Goal: Information Seeking & Learning: Learn about a topic

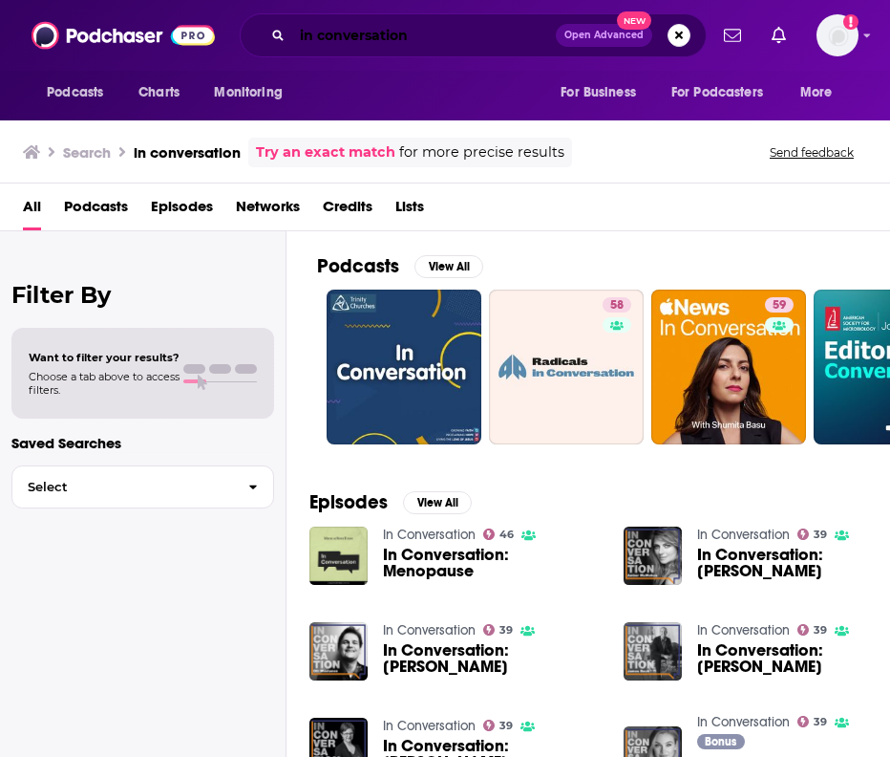
click at [332, 35] on input "in conversation" at bounding box center [424, 35] width 264 height 31
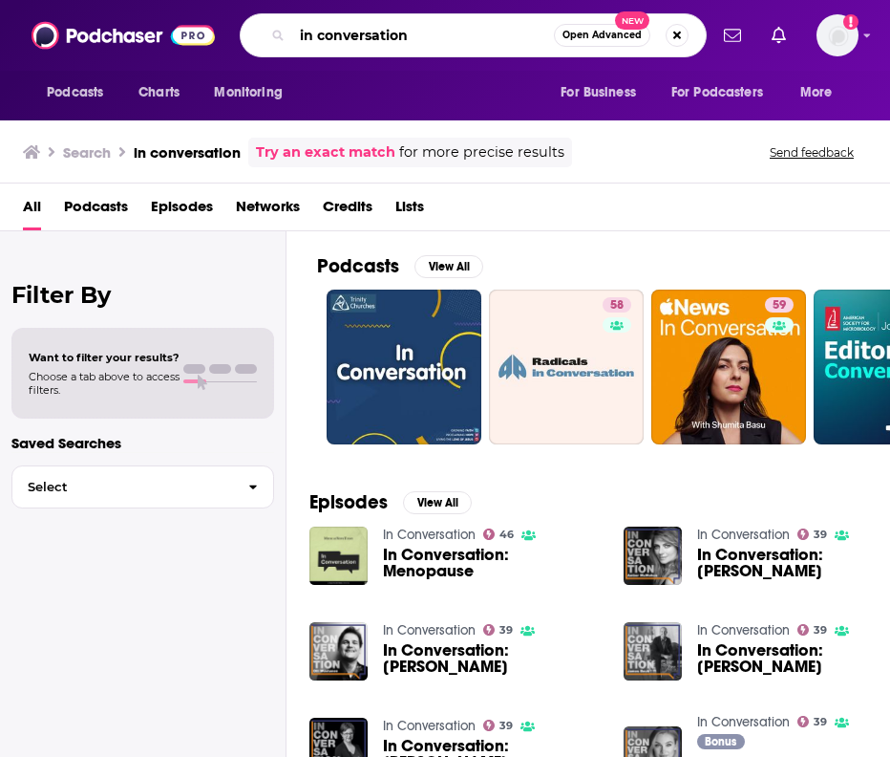
click at [332, 35] on input "in conversation" at bounding box center [423, 35] width 262 height 31
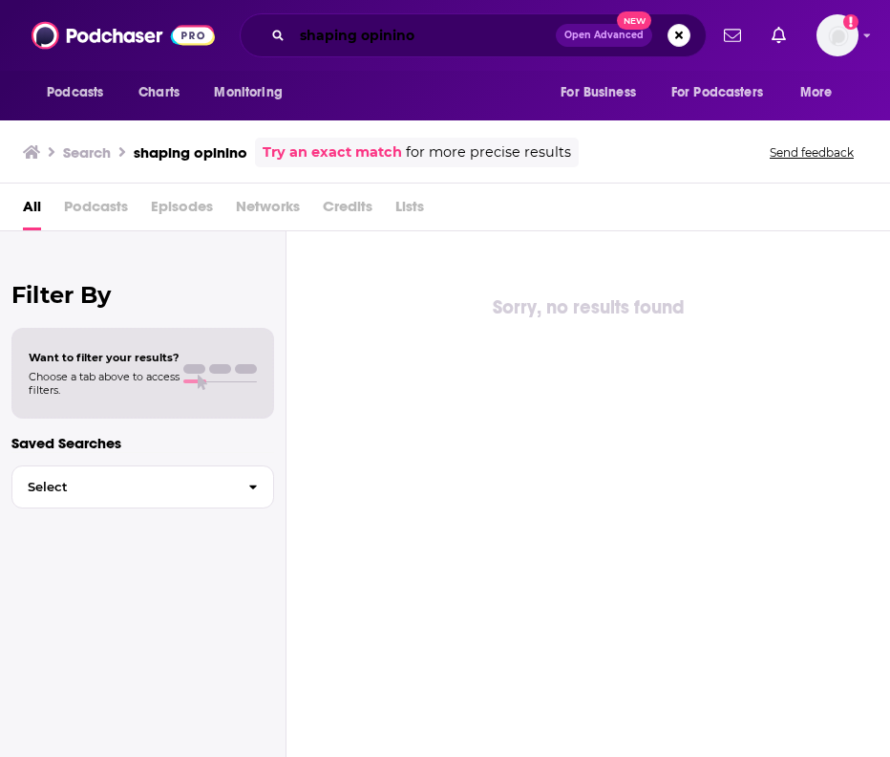
click at [475, 44] on input "shaping opinino" at bounding box center [424, 35] width 264 height 31
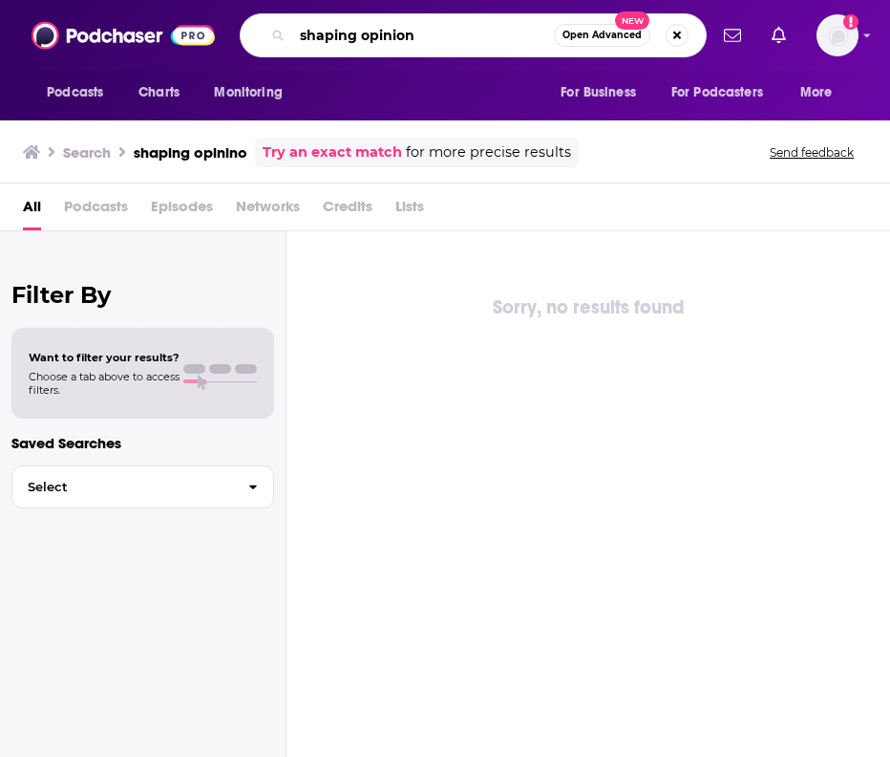
type input "shaping opinion"
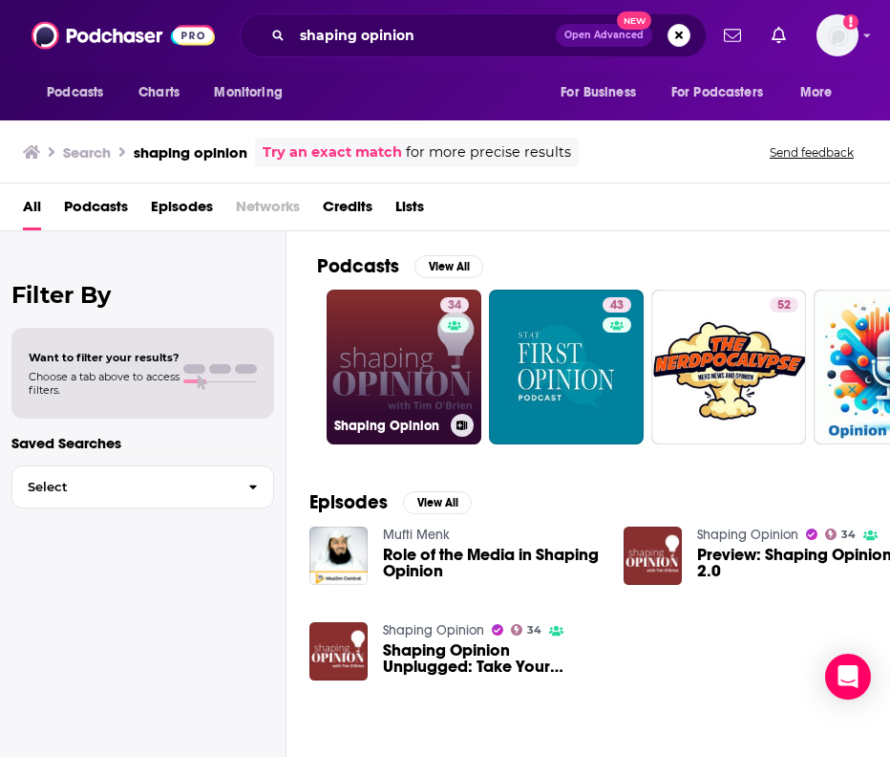
click at [374, 328] on link "34 Shaping Opinion" at bounding box center [404, 366] width 155 height 155
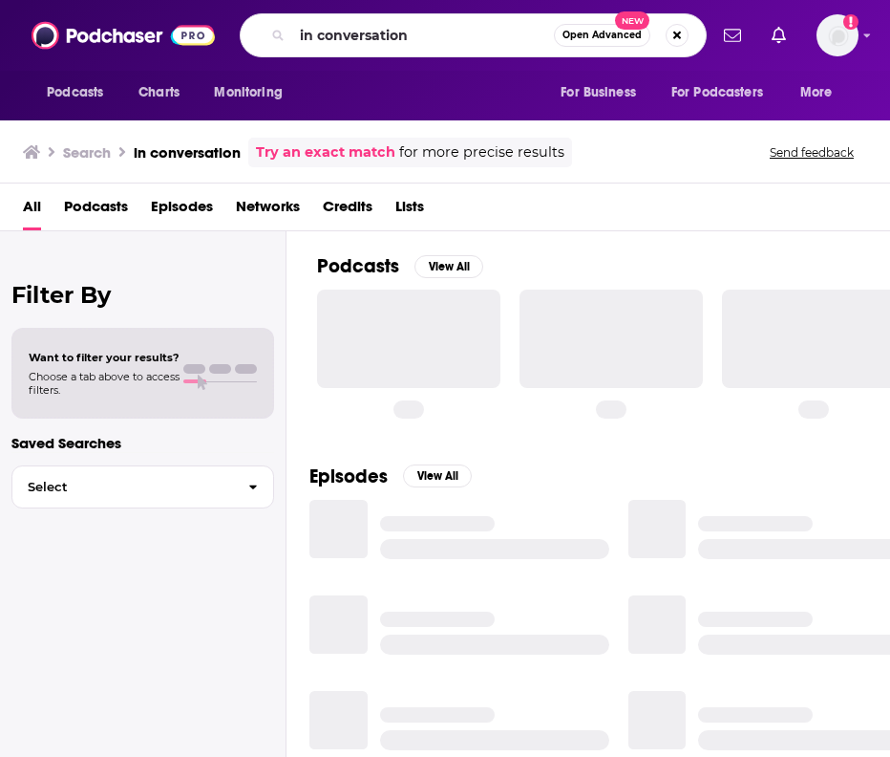
click at [342, 38] on input "in conversation" at bounding box center [423, 35] width 262 height 31
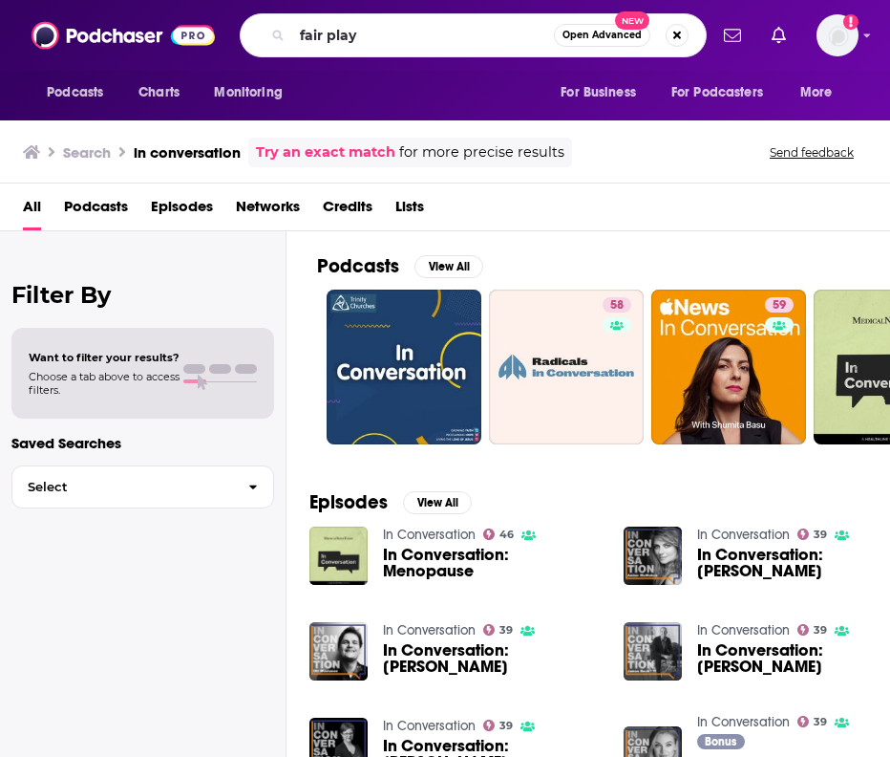
type input "fair play"
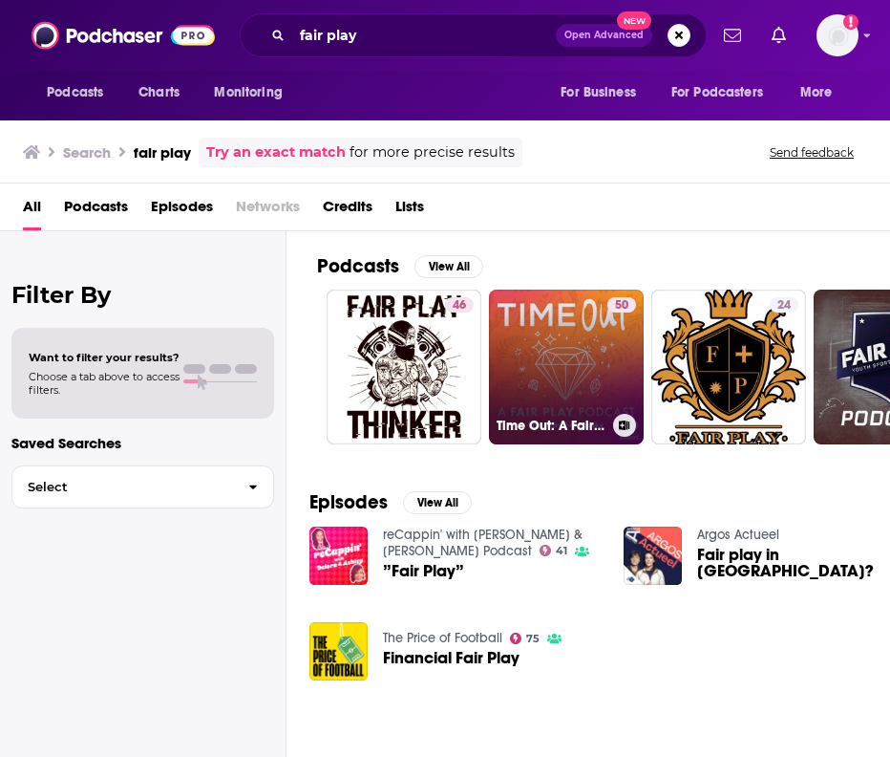
click at [545, 356] on link "50 Time Out: A Fair Play Podcast" at bounding box center [566, 366] width 155 height 155
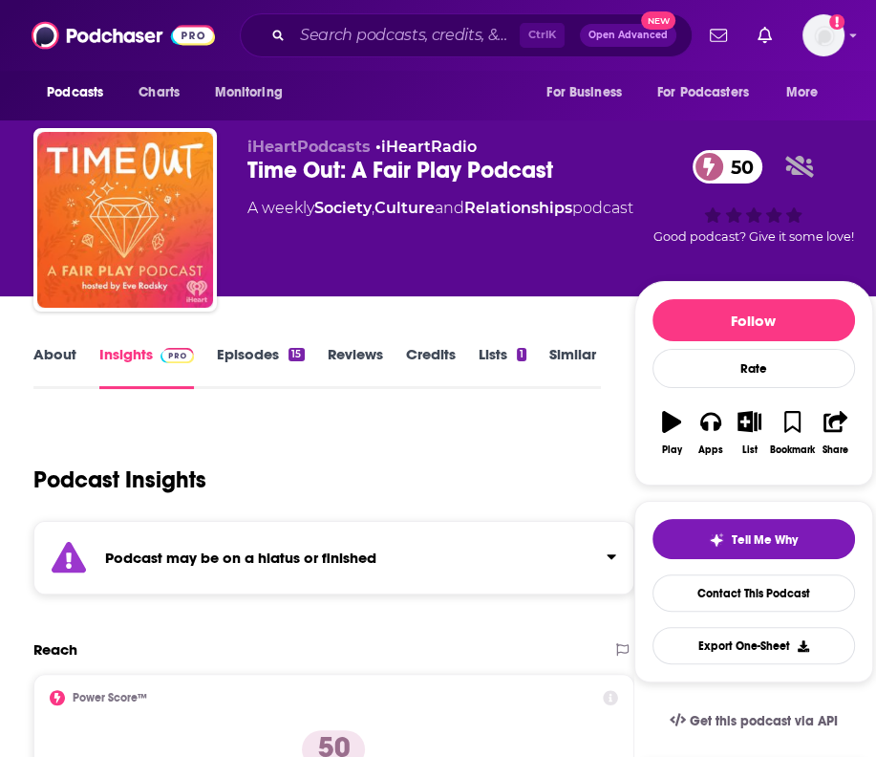
click at [73, 371] on link "About" at bounding box center [54, 367] width 43 height 44
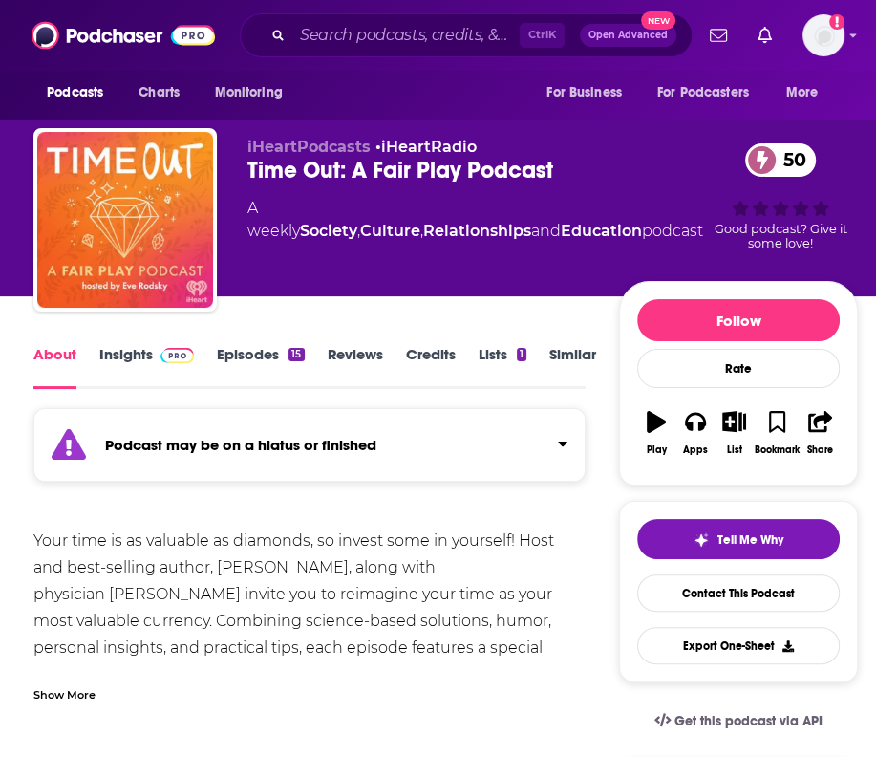
click at [118, 358] on link "Insights" at bounding box center [146, 367] width 95 height 44
